Goal: Transaction & Acquisition: Book appointment/travel/reservation

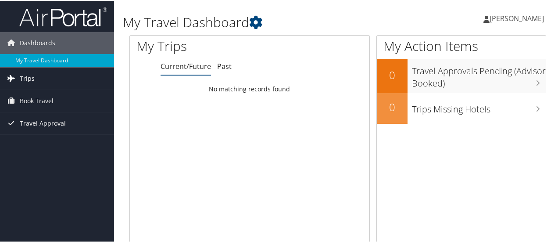
click at [30, 77] on span "Trips" at bounding box center [27, 78] width 15 height 22
click at [43, 140] on span "Book Travel" at bounding box center [37, 140] width 34 height 22
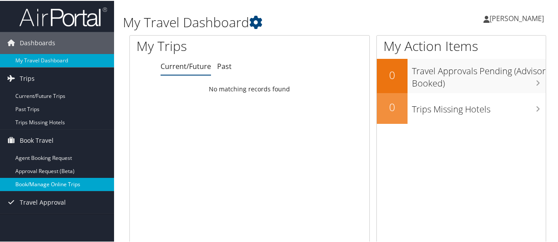
click at [49, 182] on link "Book/Manage Online Trips" at bounding box center [57, 183] width 114 height 13
